Goal: Information Seeking & Learning: Learn about a topic

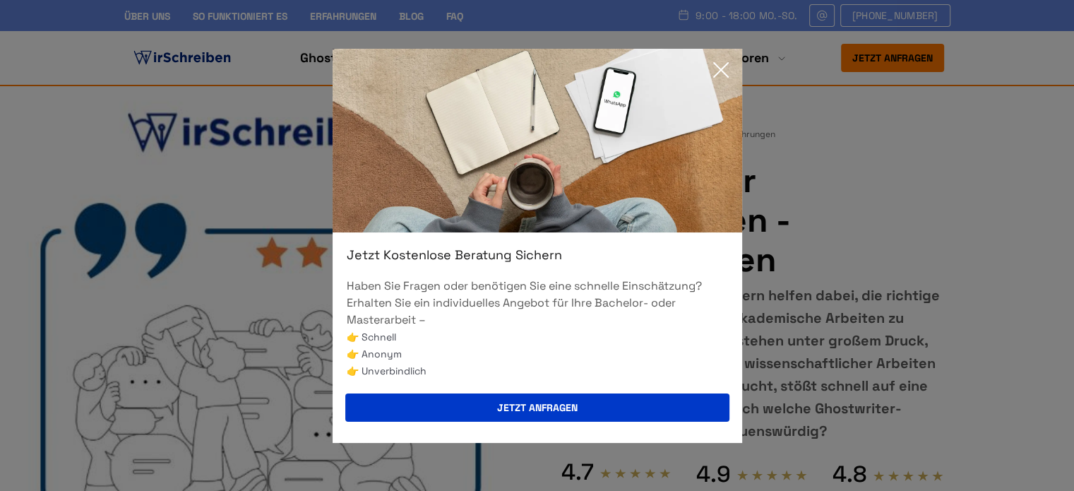
click at [720, 74] on icon at bounding box center [721, 70] width 28 height 28
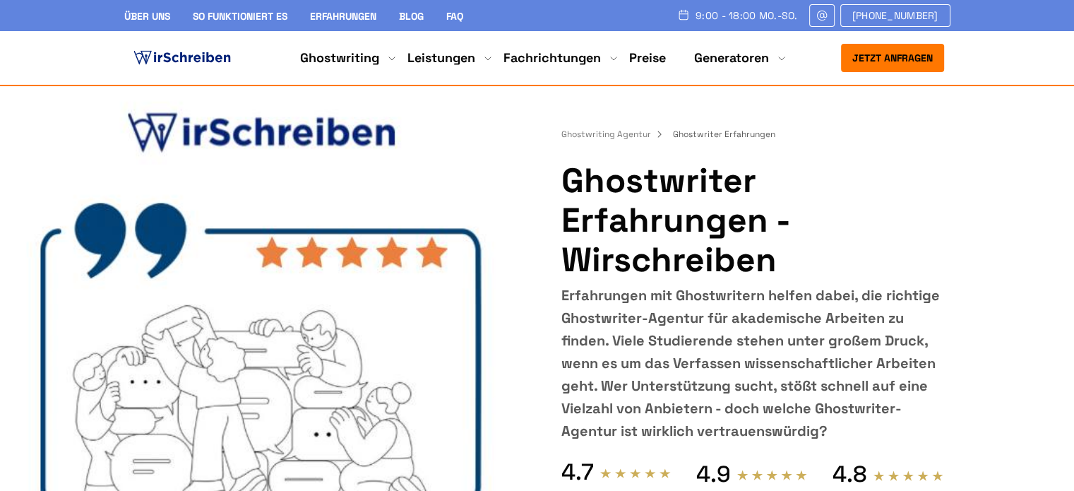
click at [211, 59] on img at bounding box center [182, 57] width 103 height 21
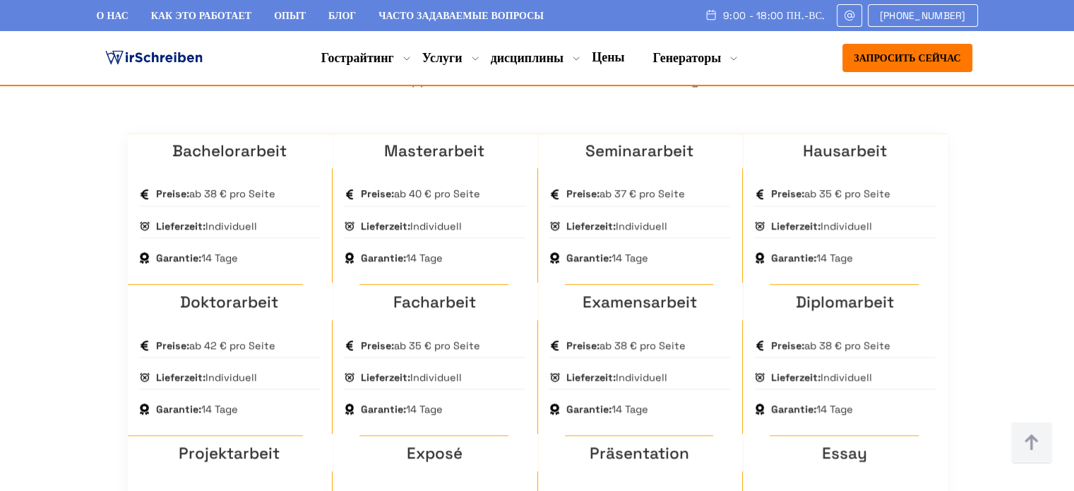
scroll to position [1014, 0]
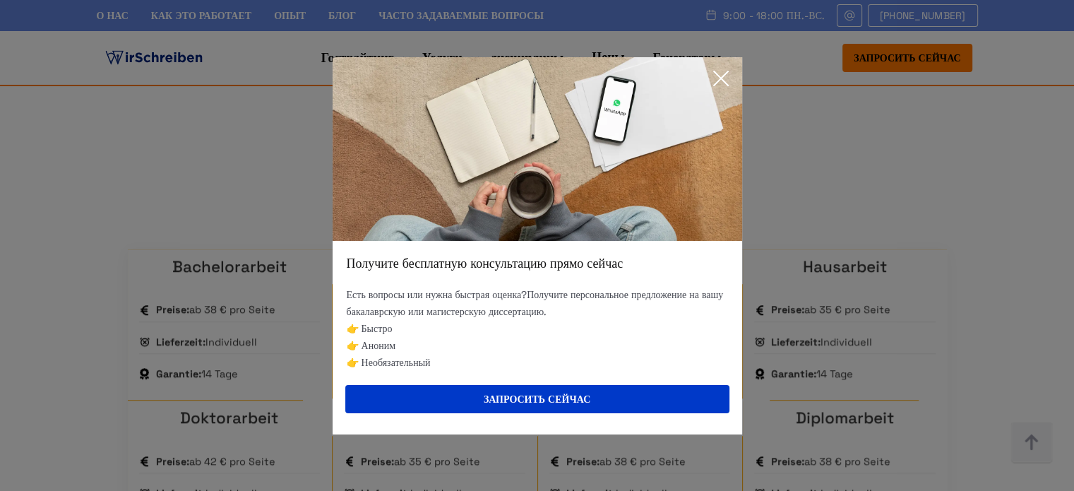
click at [719, 78] on icon at bounding box center [721, 78] width 14 height 14
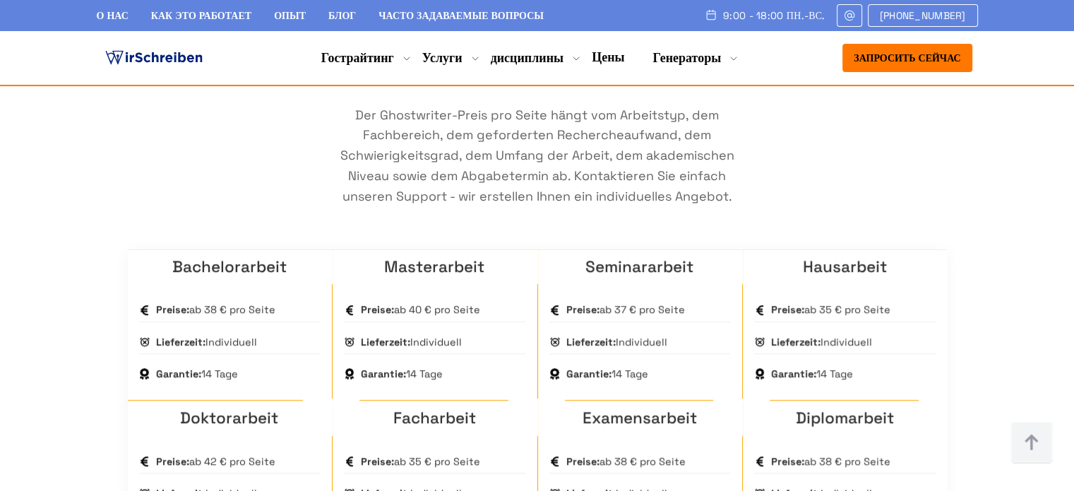
scroll to position [1014, 0]
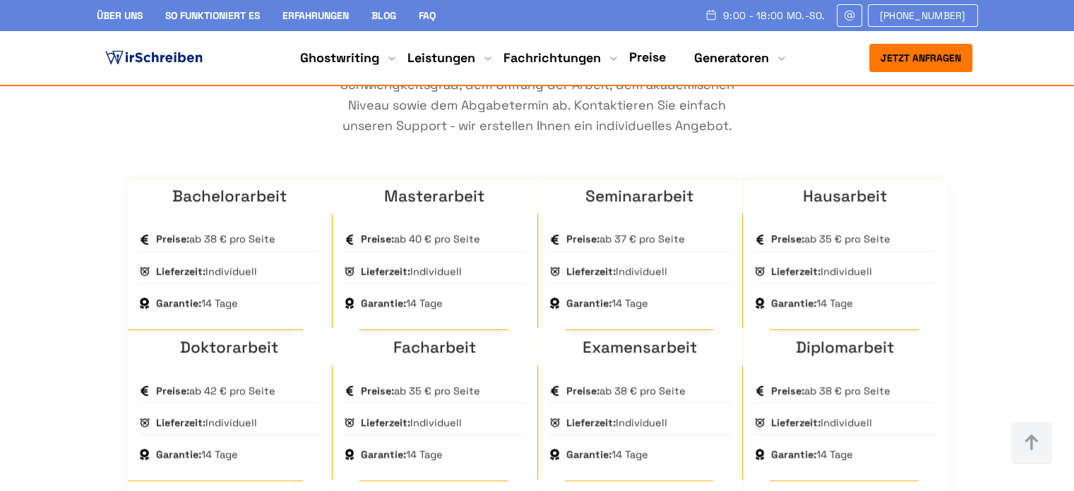
scroll to position [1059, 0]
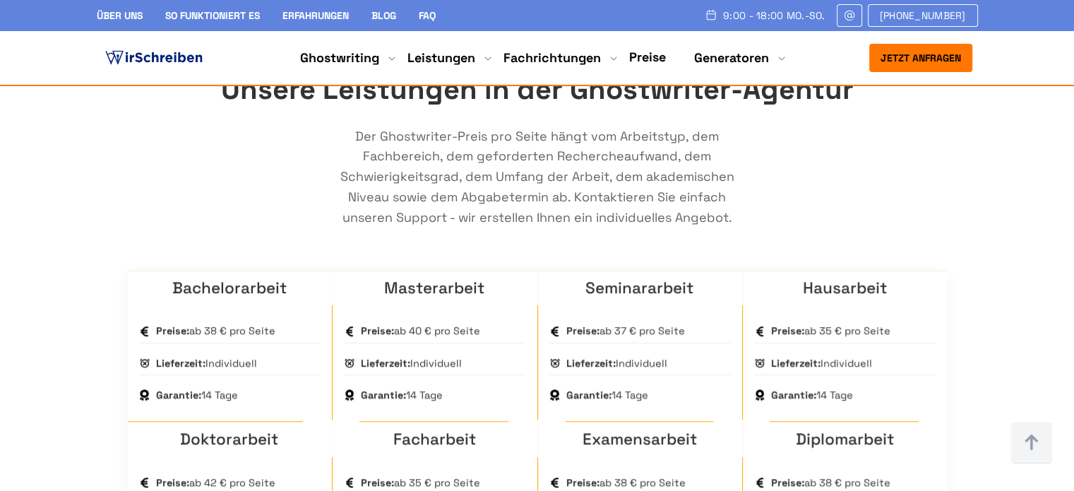
scroll to position [1129, 0]
